Goal: Task Accomplishment & Management: Complete application form

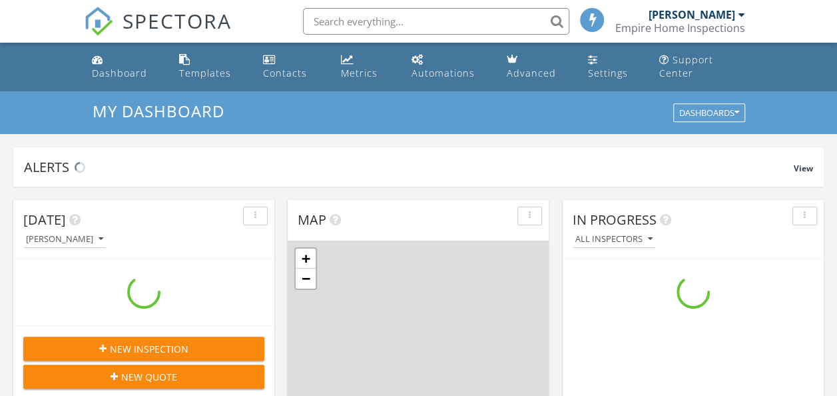
scroll to position [1232, 857]
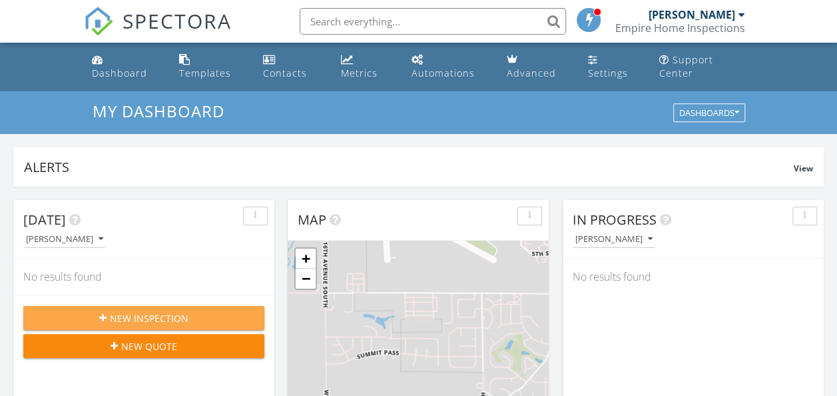
click at [156, 319] on span "New Inspection" at bounding box center [149, 318] width 79 height 14
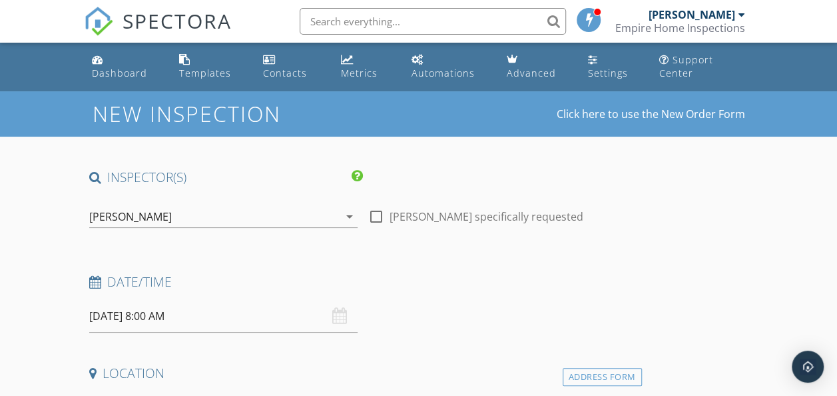
scroll to position [101, 0]
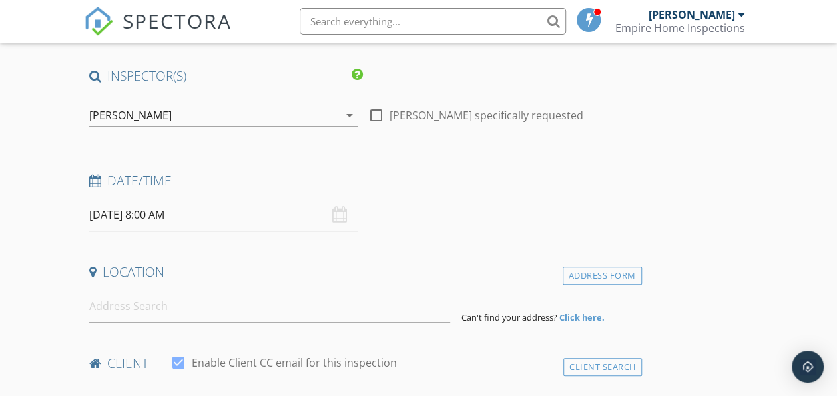
click at [133, 210] on input "09/30/2025 8:00 AM" at bounding box center [223, 215] width 268 height 33
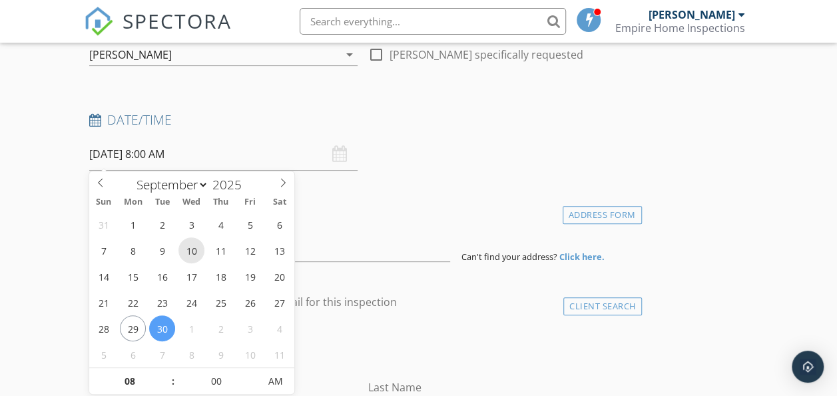
scroll to position [163, 0]
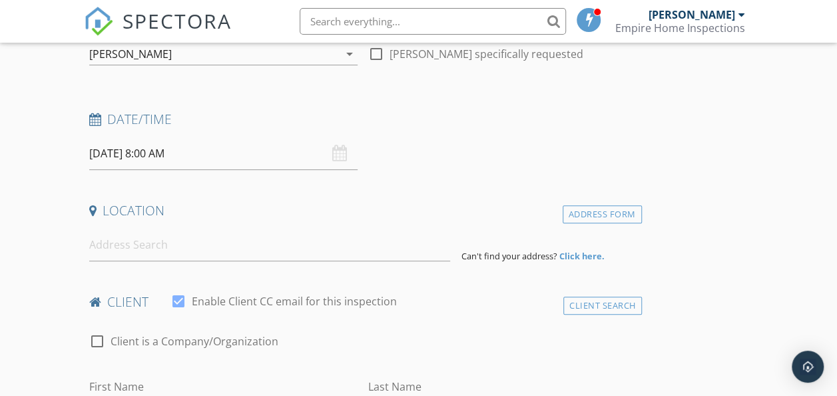
scroll to position [187, 0]
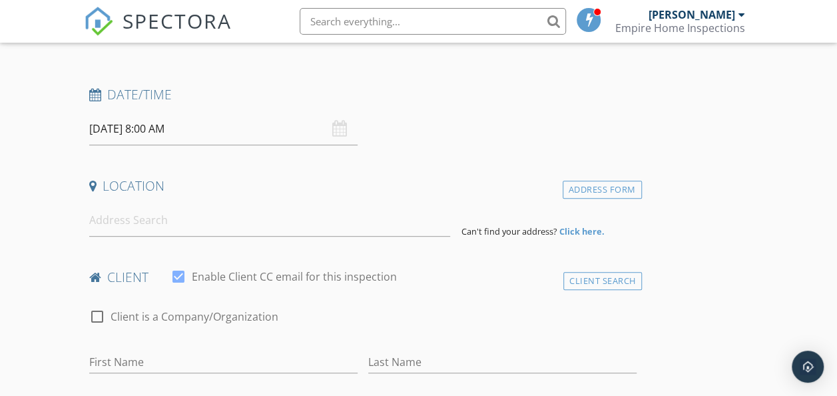
click at [156, 133] on input "09/30/2025 8:00 AM" at bounding box center [223, 129] width 268 height 33
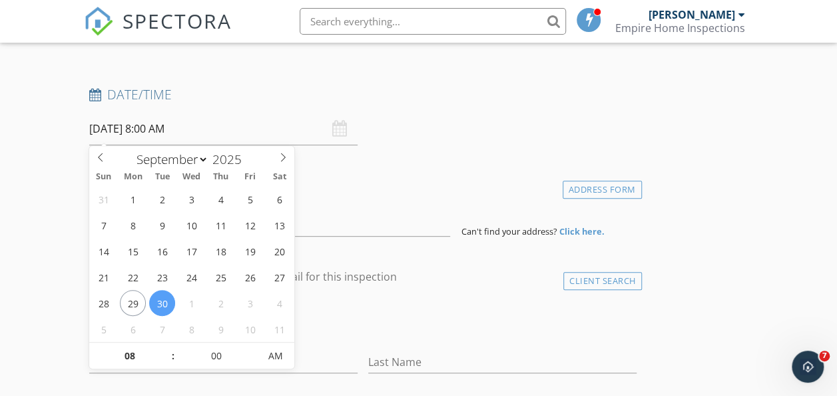
scroll to position [0, 0]
type input "09"
type input "09/30/2025 9:00 AM"
click at [168, 348] on span at bounding box center [166, 348] width 9 height 13
type input "10"
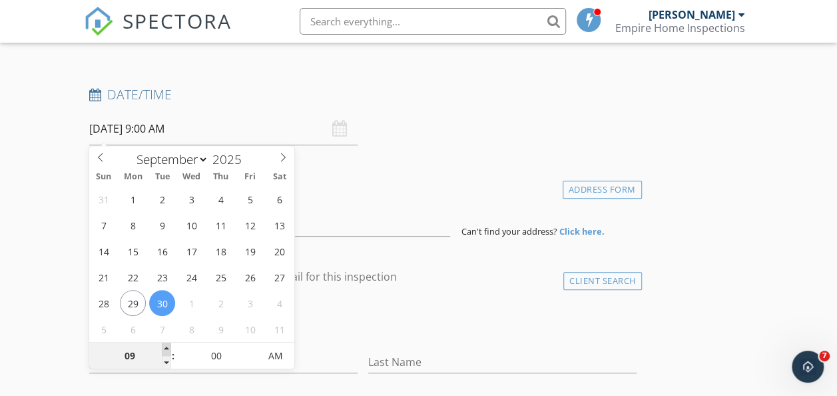
type input "09/30/2025 10:00 AM"
click at [168, 348] on span at bounding box center [166, 348] width 9 height 13
type input "11"
type input "09/30/2025 11:00 AM"
click at [168, 348] on span at bounding box center [166, 348] width 9 height 13
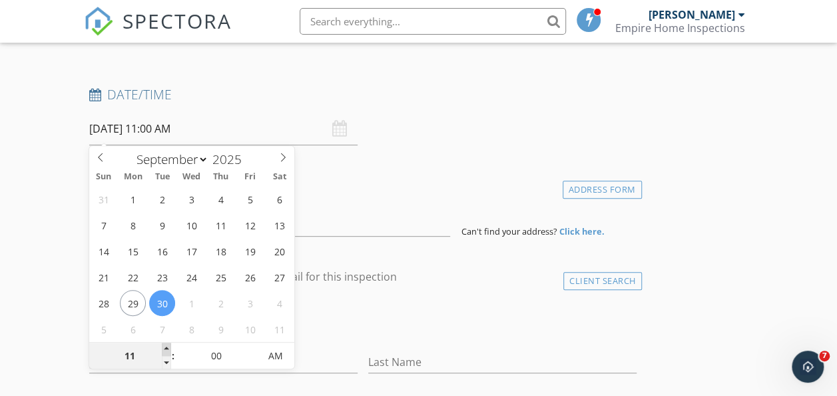
type input "12"
type input "09/30/2025 12:00 PM"
click at [168, 348] on span at bounding box center [166, 348] width 9 height 13
type input "01"
type input "09/30/2025 1:00 PM"
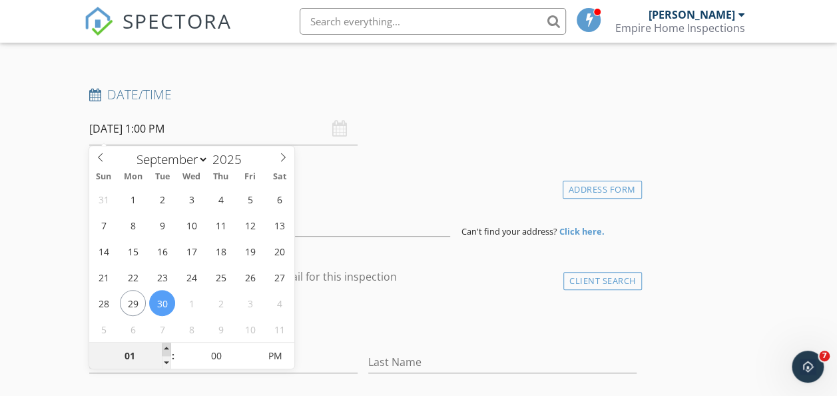
click at [168, 348] on span at bounding box center [166, 348] width 9 height 13
type input "02"
type input "09/30/2025 2:00 PM"
click at [168, 348] on span at bounding box center [166, 348] width 9 height 13
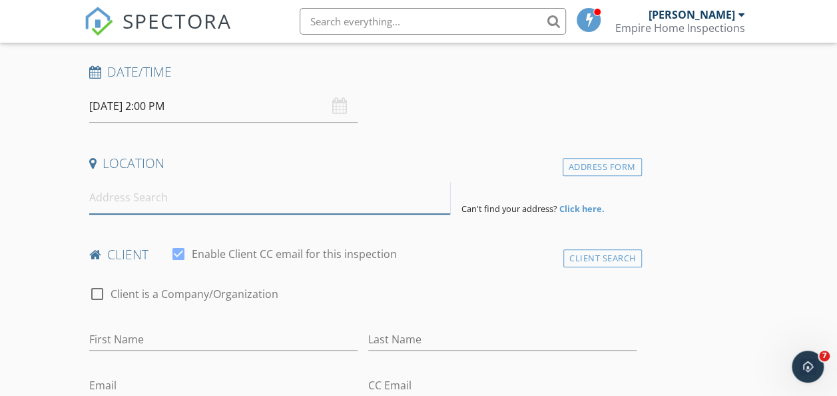
click at [235, 213] on input at bounding box center [270, 197] width 362 height 33
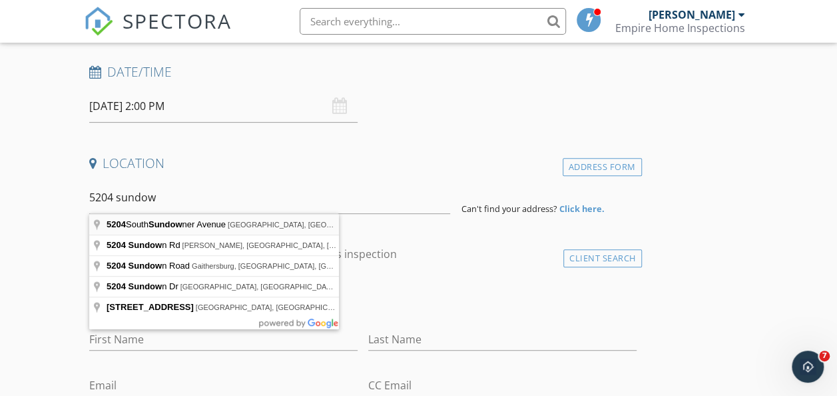
type input "5204 South Sundowner Avenue, Sioux Falls, SD, USA"
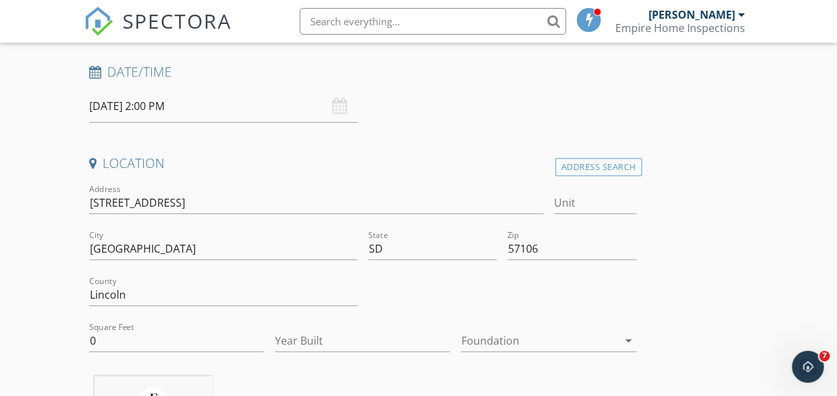
scroll to position [314, 0]
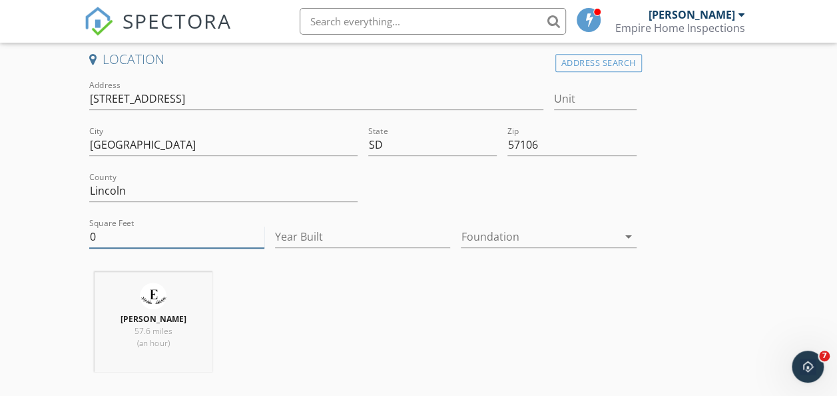
click at [115, 233] on input "0" at bounding box center [176, 237] width 175 height 22
click at [274, 313] on div "Jordan Rinehart 57.6 miles (an hour)" at bounding box center [363, 327] width 558 height 111
click at [93, 236] on input "01754" at bounding box center [176, 237] width 175 height 22
type input "1754"
click at [338, 318] on div "Jordan Rinehart 57.6 miles (an hour)" at bounding box center [363, 327] width 558 height 111
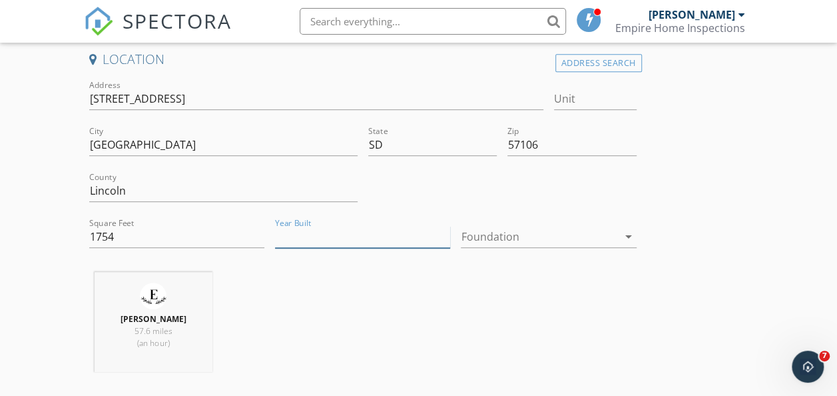
click at [292, 244] on input "Year Built" at bounding box center [362, 237] width 175 height 22
type input "1995"
click at [461, 242] on div at bounding box center [539, 236] width 157 height 21
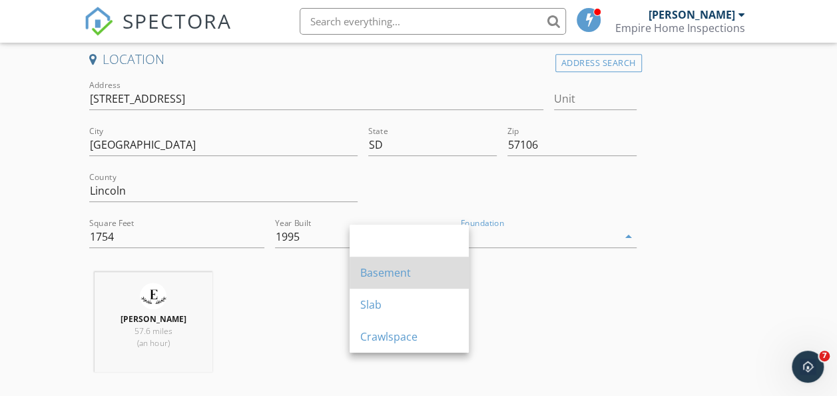
click at [396, 270] on div "Basement" at bounding box center [409, 272] width 98 height 16
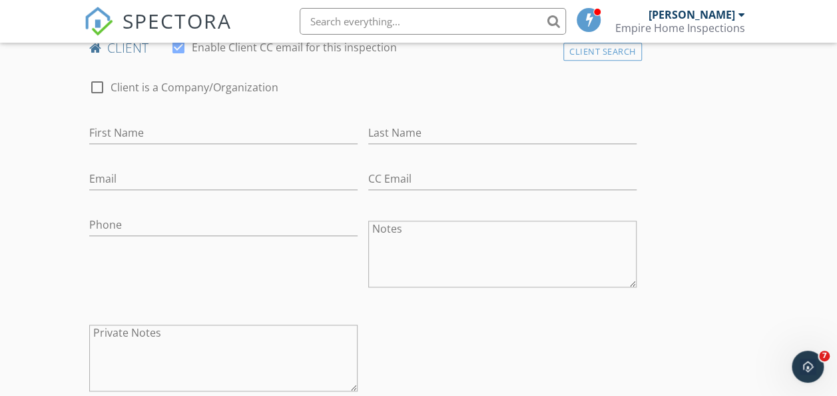
scroll to position [691, 0]
click at [111, 140] on input "First Name" at bounding box center [223, 131] width 268 height 22
type input "Paul"
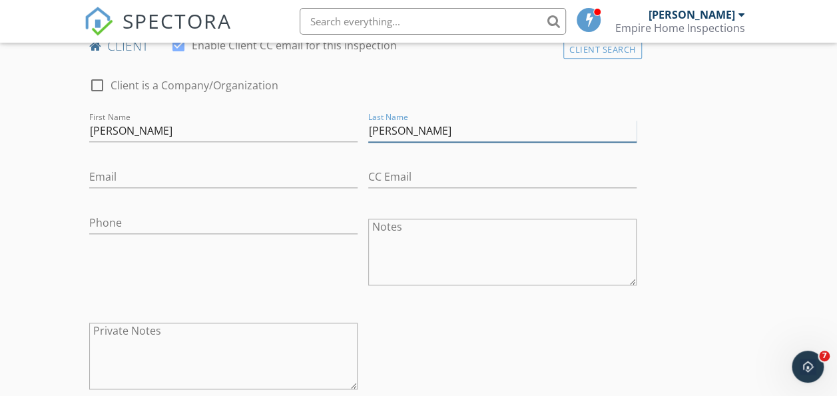
type input "McSweney"
click at [147, 179] on input "Email" at bounding box center [223, 177] width 268 height 22
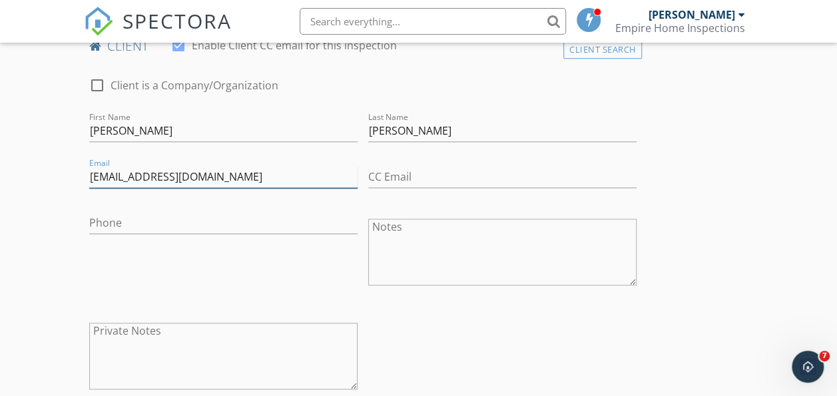
type input "paulmcsweeney69@gmail.com"
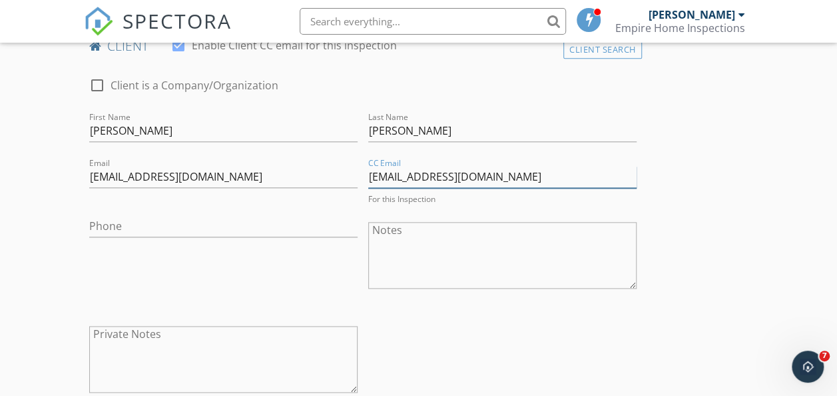
type input "jolenemcsweeney91@yahoo.com"
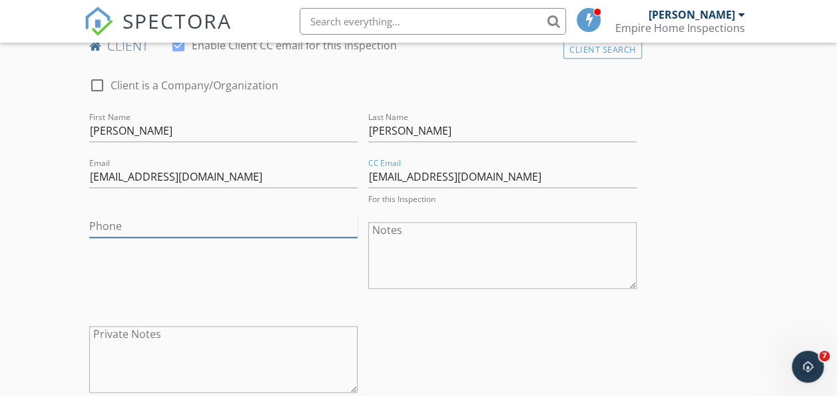
click at [107, 233] on input "Phone" at bounding box center [223, 226] width 268 height 22
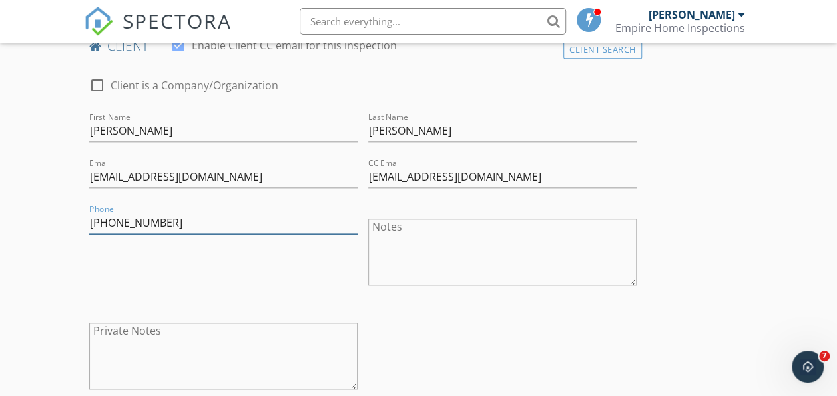
type input "605-759-3221"
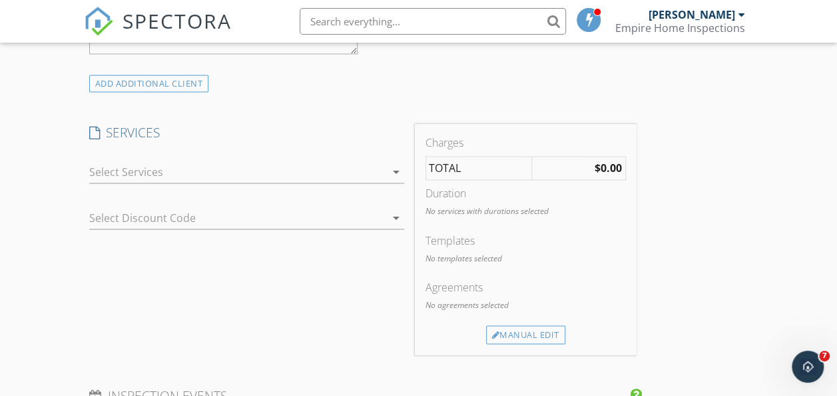
scroll to position [1030, 0]
click at [388, 176] on icon "arrow_drop_down" at bounding box center [396, 168] width 16 height 16
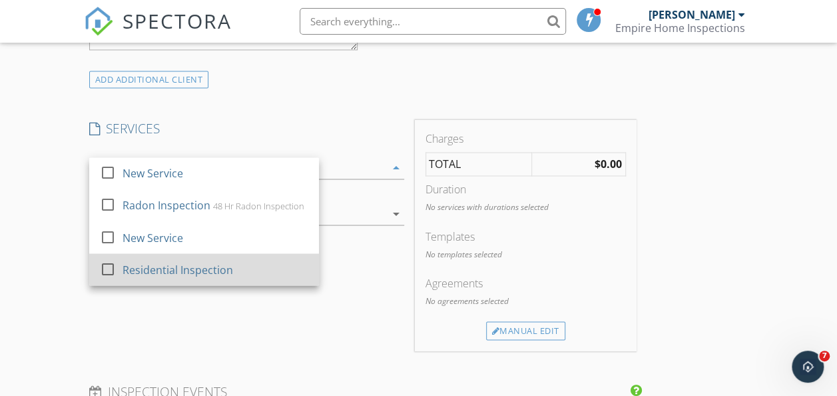
click at [206, 277] on div "Residential Inspection" at bounding box center [178, 269] width 111 height 16
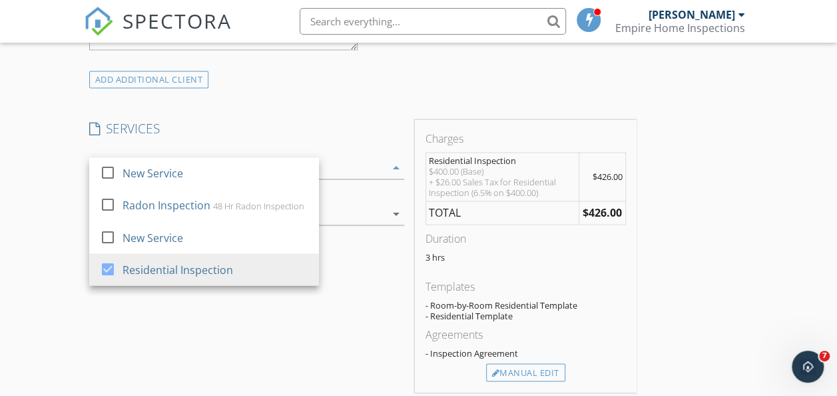
click at [534, 322] on div "INSPECTOR(S) check_box Jordan Rinehart PRIMARY Jordan Rinehart arrow_drop_down …" at bounding box center [419, 252] width 670 height 2226
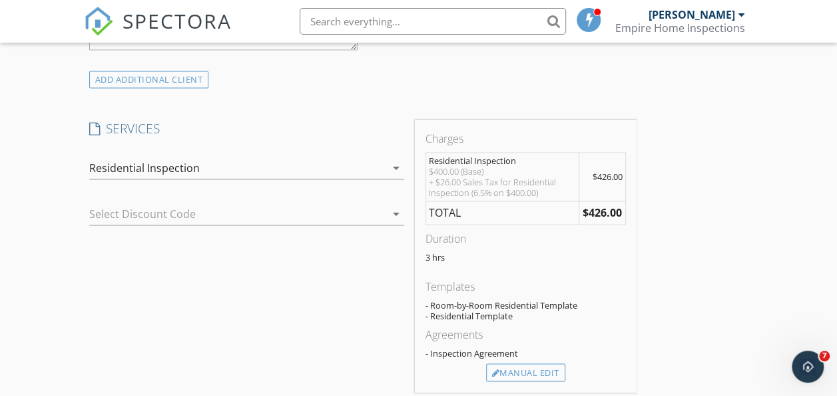
scroll to position [1095, 0]
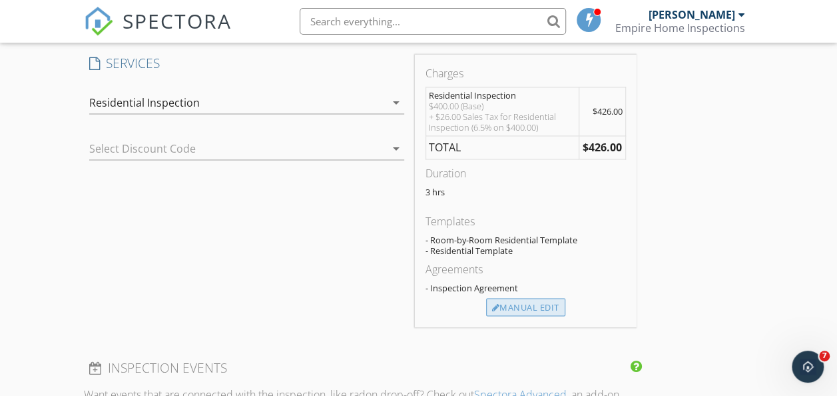
click at [486, 316] on div "Manual Edit" at bounding box center [525, 307] width 79 height 19
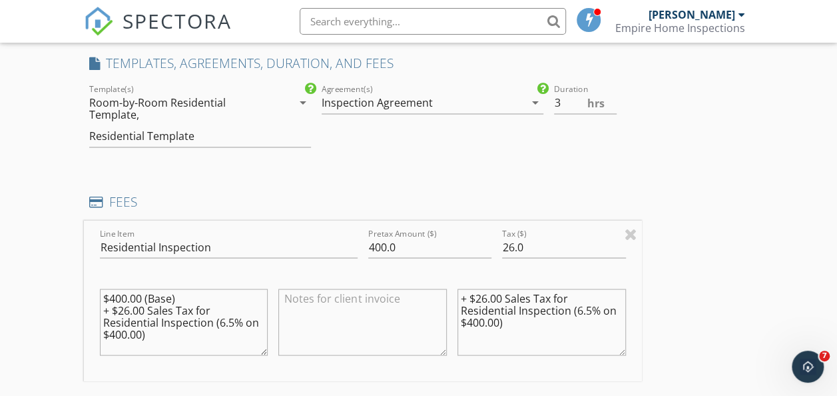
click at [168, 121] on div "Room-by-Room Residential Template," at bounding box center [180, 109] width 183 height 24
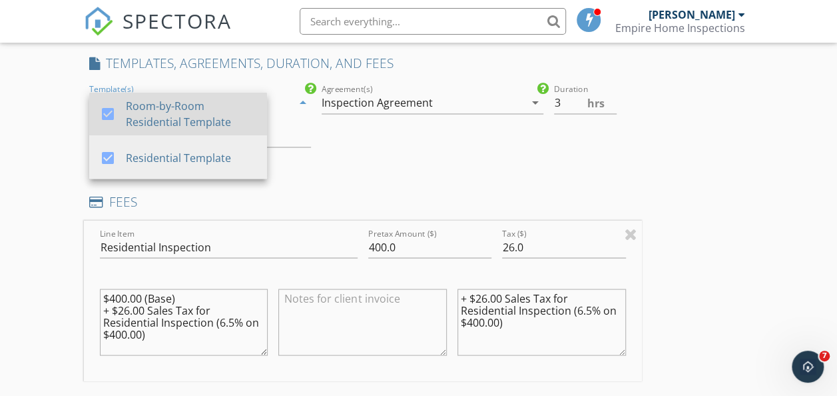
click at [112, 122] on div at bounding box center [108, 114] width 23 height 23
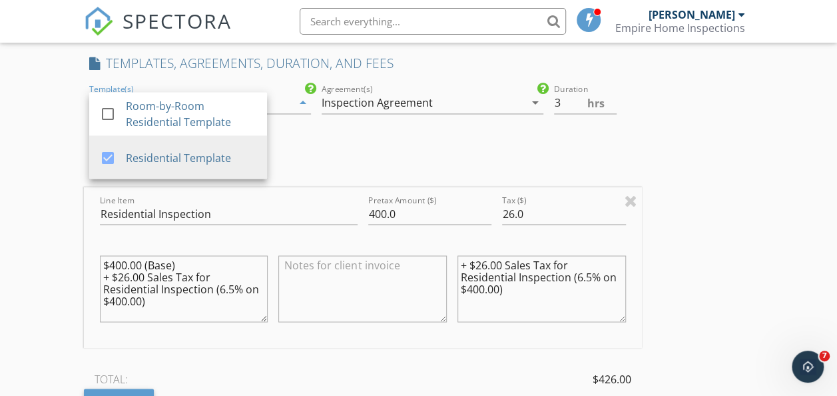
click at [649, 249] on div "INSPECTOR(S) check_box Jordan Rinehart PRIMARY Jordan Rinehart arrow_drop_down …" at bounding box center [419, 238] width 670 height 2330
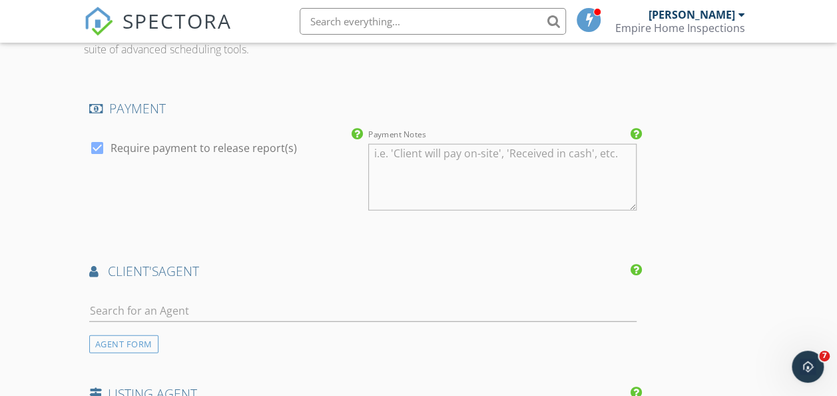
scroll to position [1614, 0]
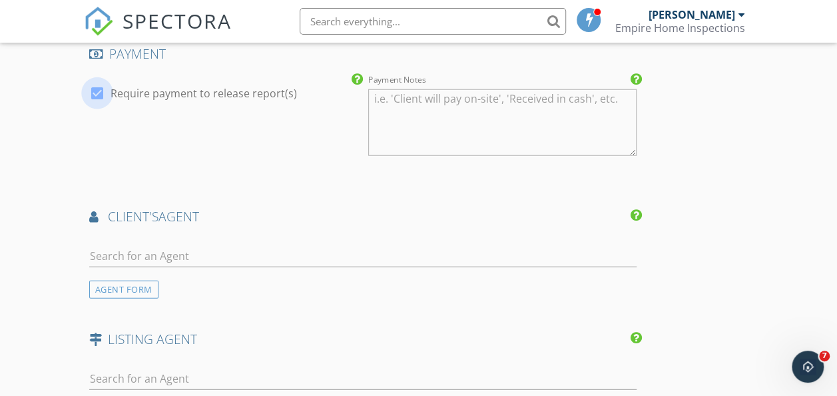
click at [99, 105] on div at bounding box center [97, 93] width 23 height 23
checkbox input "false"
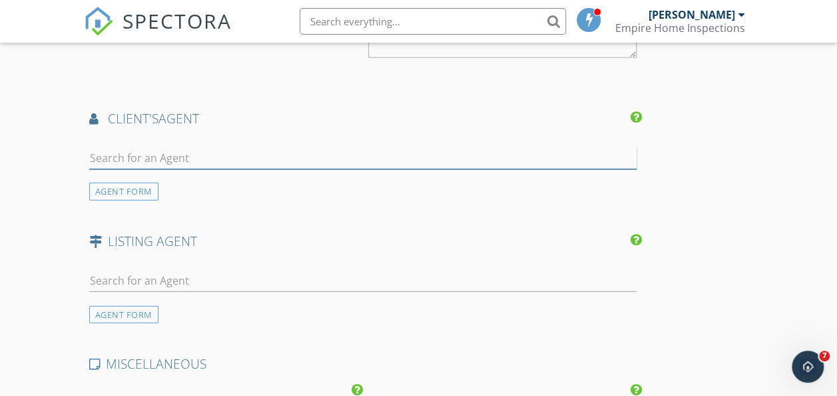
click at [193, 169] on input "text" at bounding box center [363, 158] width 548 height 22
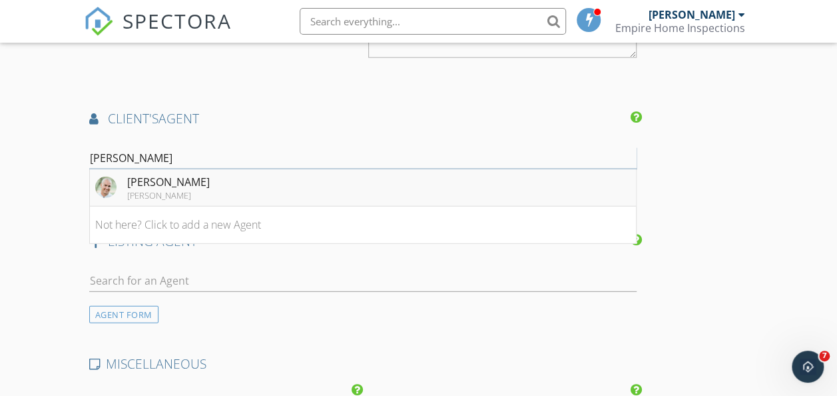
type input "Mike"
click at [191, 207] on li "Mike Schmidt Keller Williams" at bounding box center [363, 187] width 546 height 37
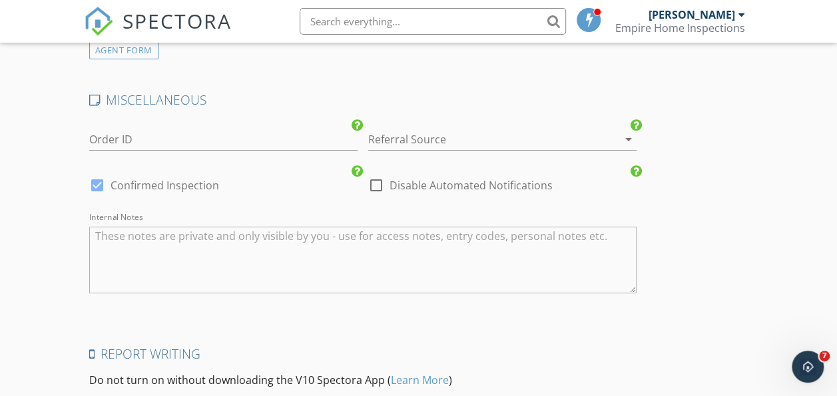
scroll to position [2444, 0]
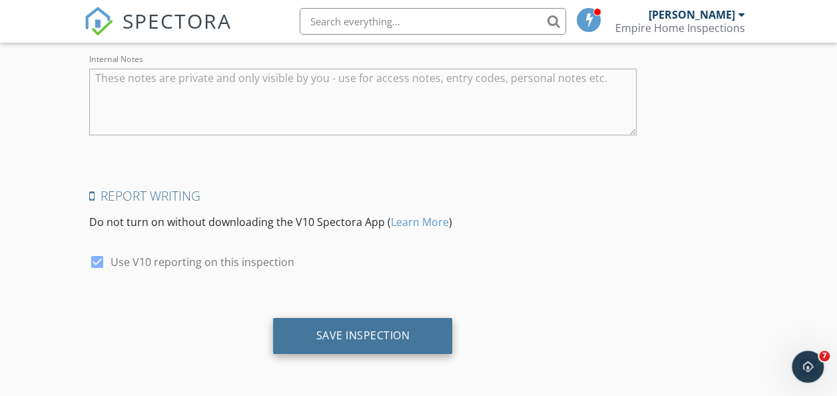
click at [316, 338] on div "Save Inspection" at bounding box center [363, 334] width 94 height 13
